Goal: Navigation & Orientation: Find specific page/section

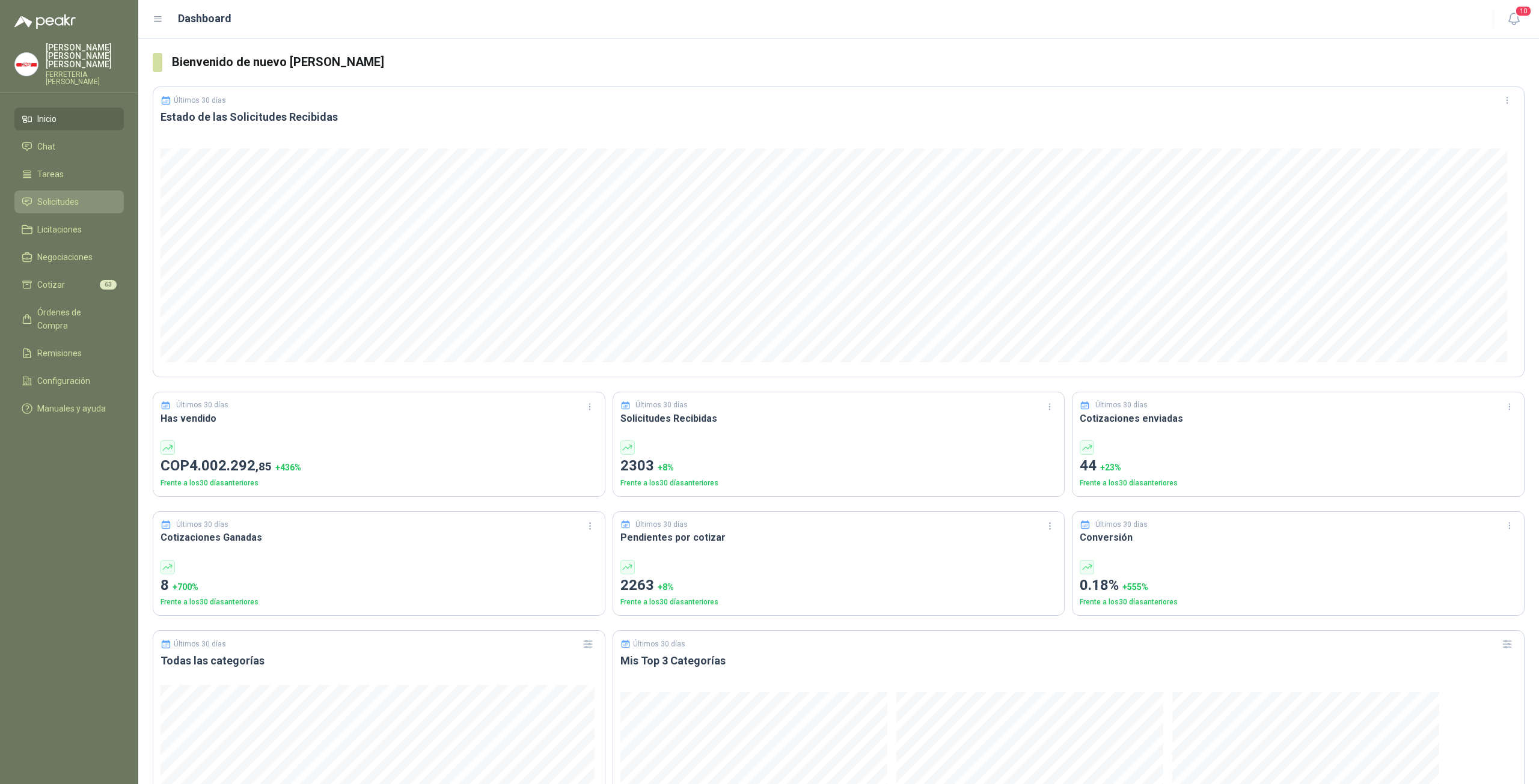
click at [60, 196] on span "Solicitudes" at bounding box center [58, 202] width 41 height 13
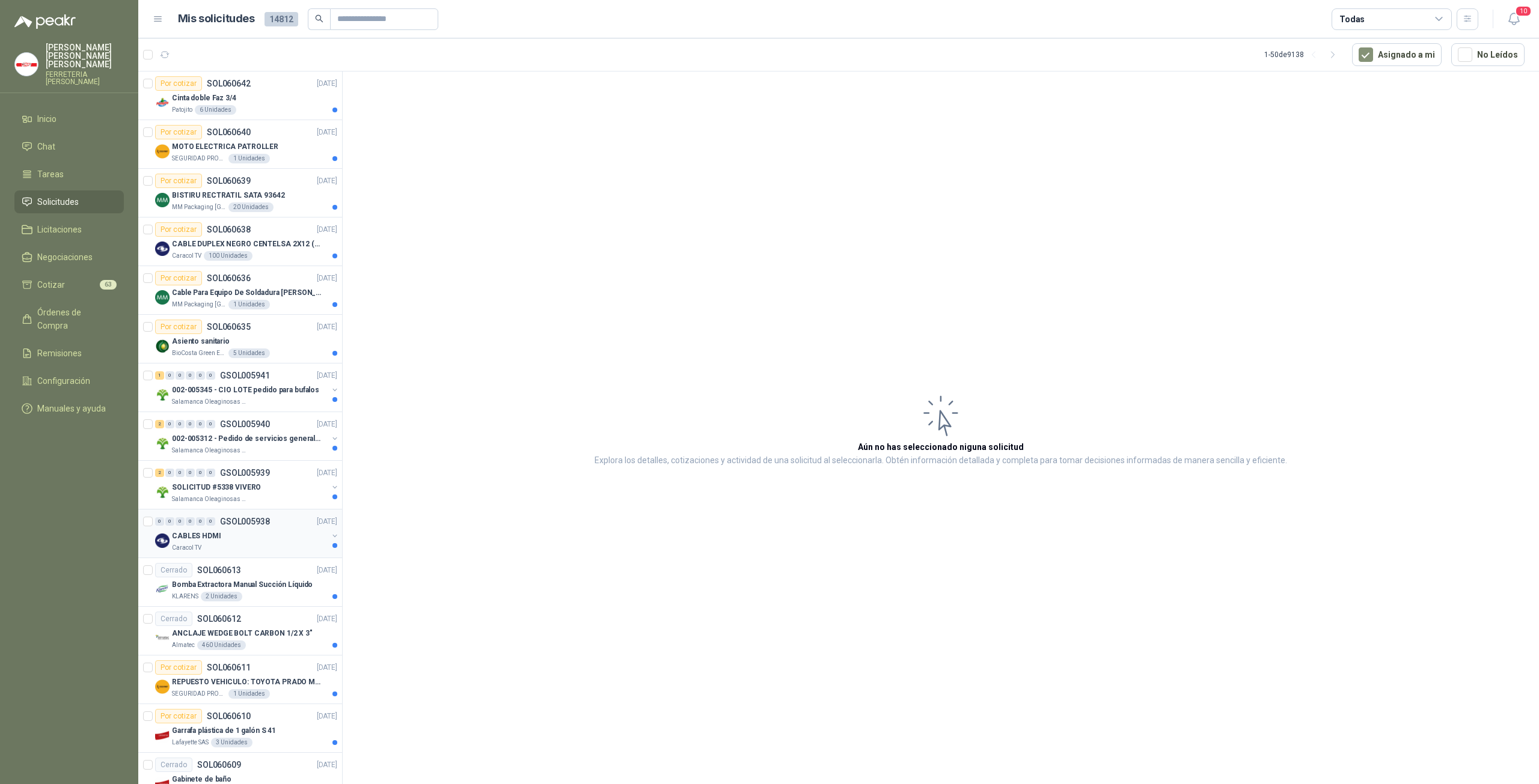
click at [246, 533] on div "CABLES HDMI" at bounding box center [250, 536] width 156 height 15
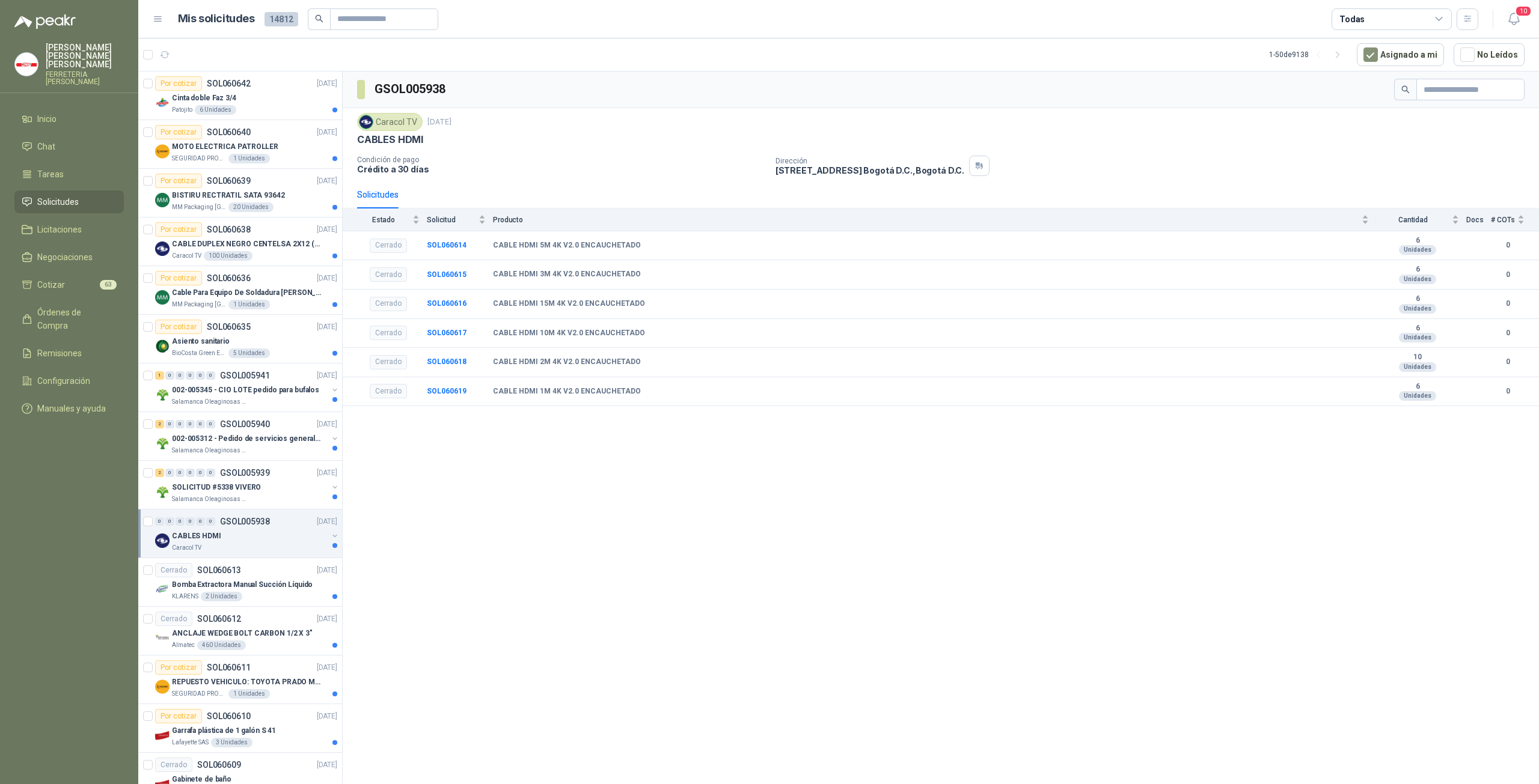
scroll to position [280, 0]
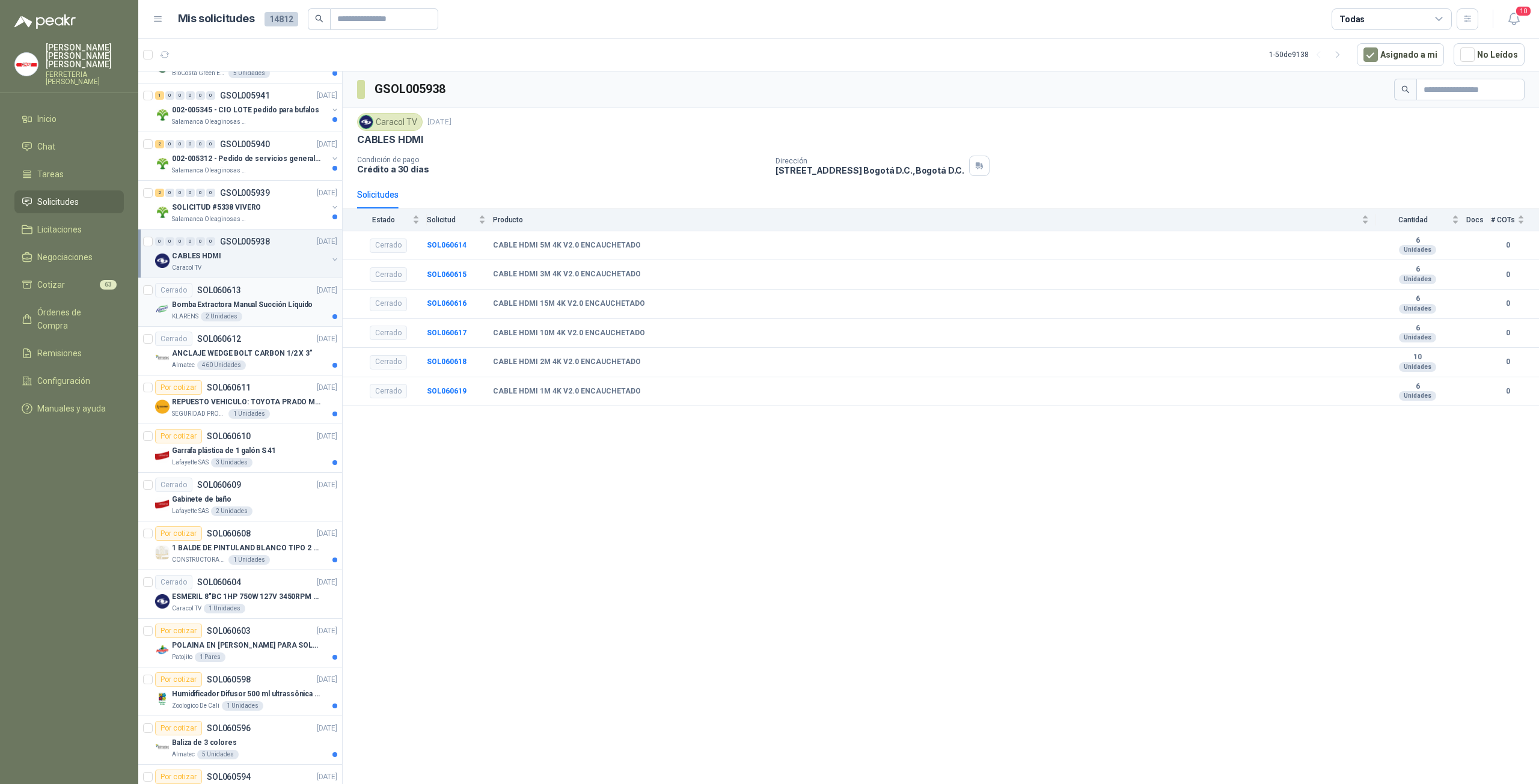
click at [244, 312] on div "KLARENS 2 Unidades" at bounding box center [255, 316] width 165 height 10
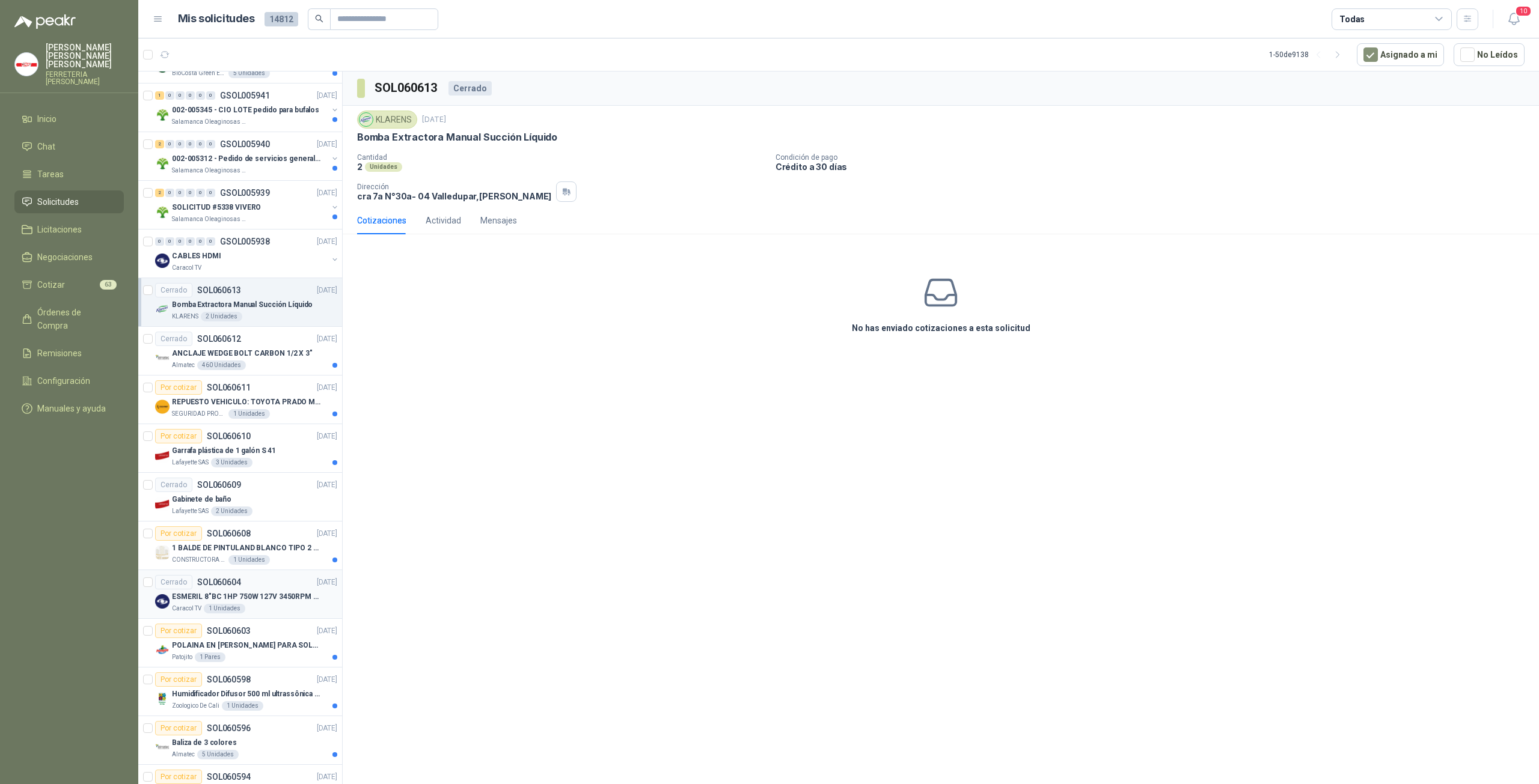
click at [288, 591] on p "ESMERIL 8"BC 1HP 750W 127V 3450RPM URREA" at bounding box center [247, 597] width 150 height 11
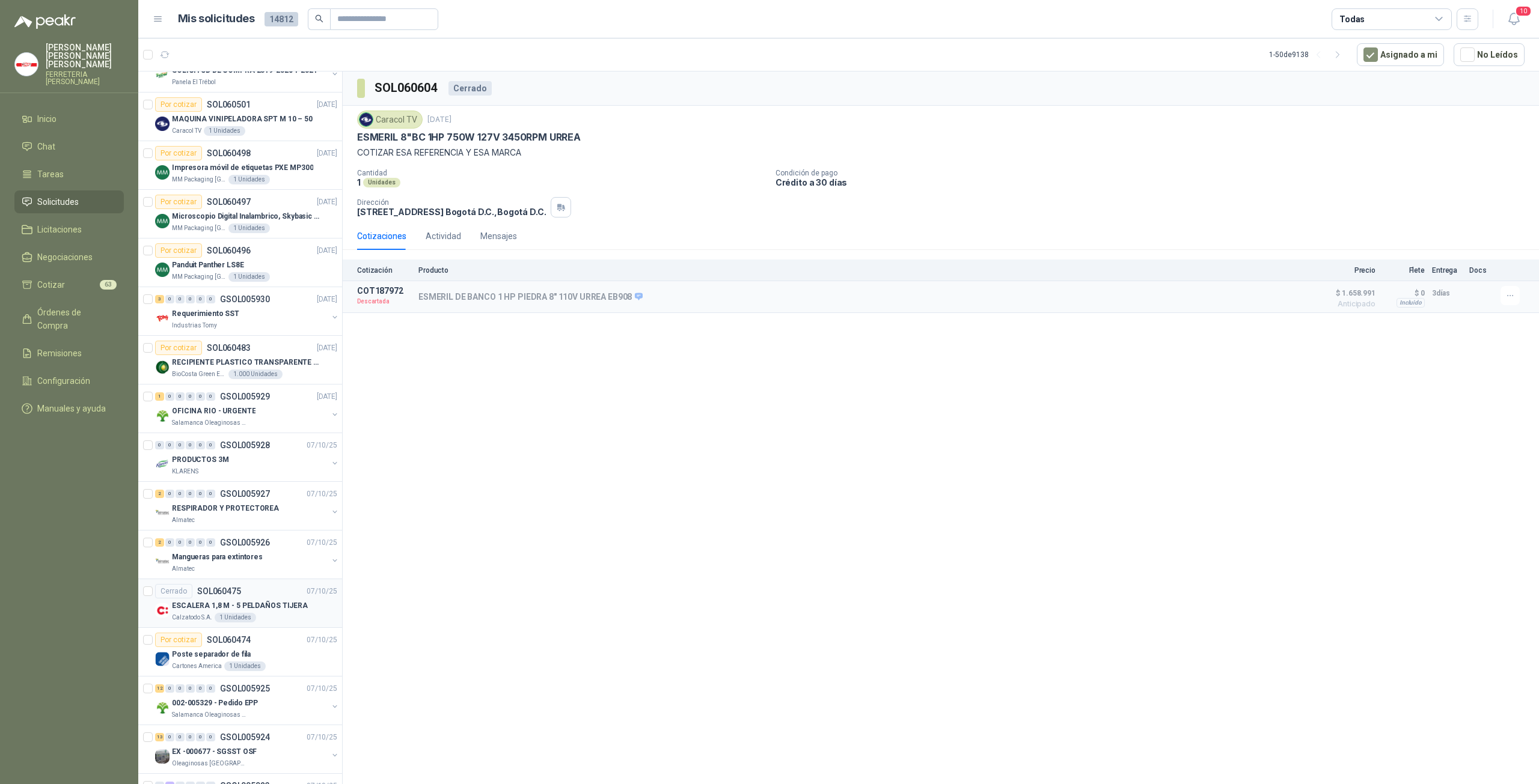
scroll to position [1733, 0]
